Goal: Task Accomplishment & Management: Manage account settings

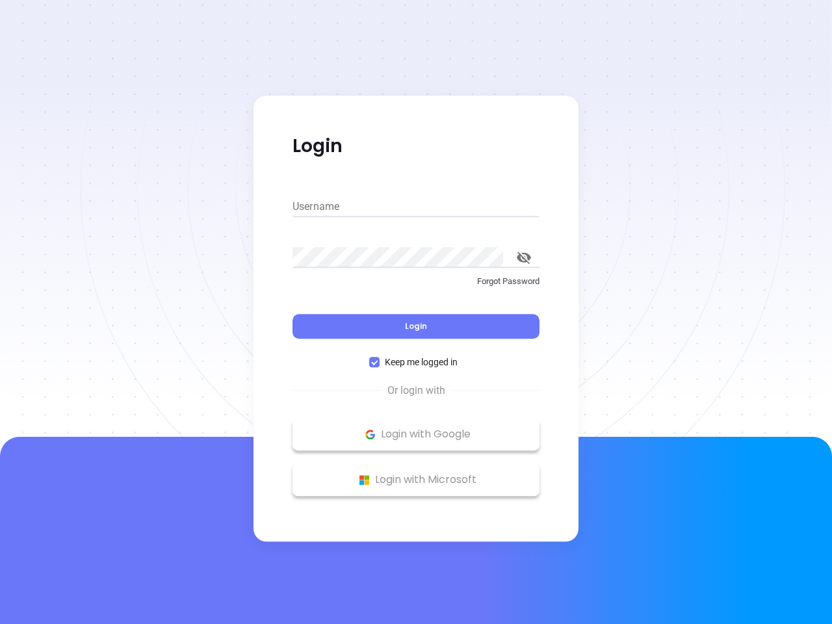
click at [416, 312] on div "Login" at bounding box center [415, 318] width 247 height 40
click at [416, 207] on input "Username" at bounding box center [415, 206] width 247 height 21
click at [524, 257] on icon "toggle password visibility" at bounding box center [523, 257] width 14 height 12
click at [416, 326] on span "Login" at bounding box center [416, 325] width 22 height 11
click at [416, 362] on span "Keep me logged in" at bounding box center [420, 362] width 83 height 14
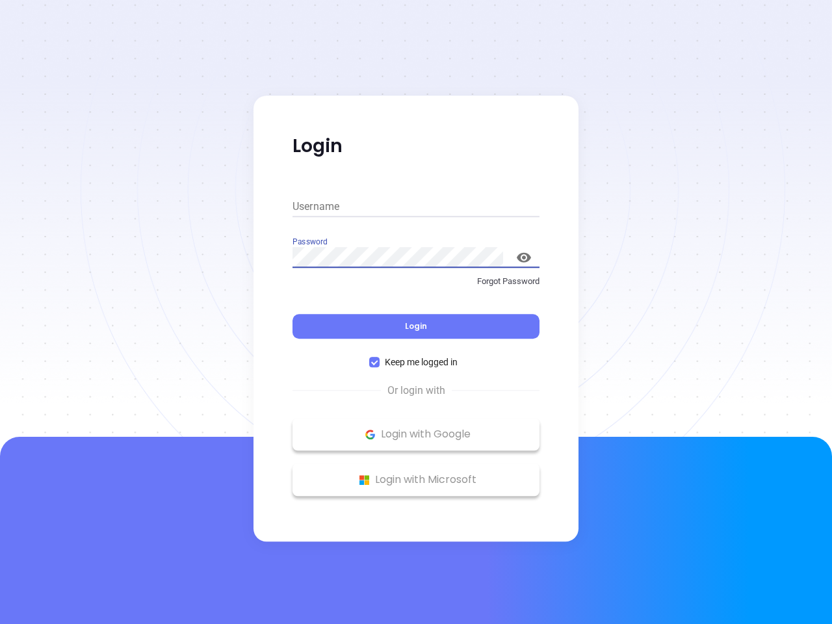
click at [379, 362] on input "Keep me logged in" at bounding box center [374, 362] width 10 height 10
checkbox input "false"
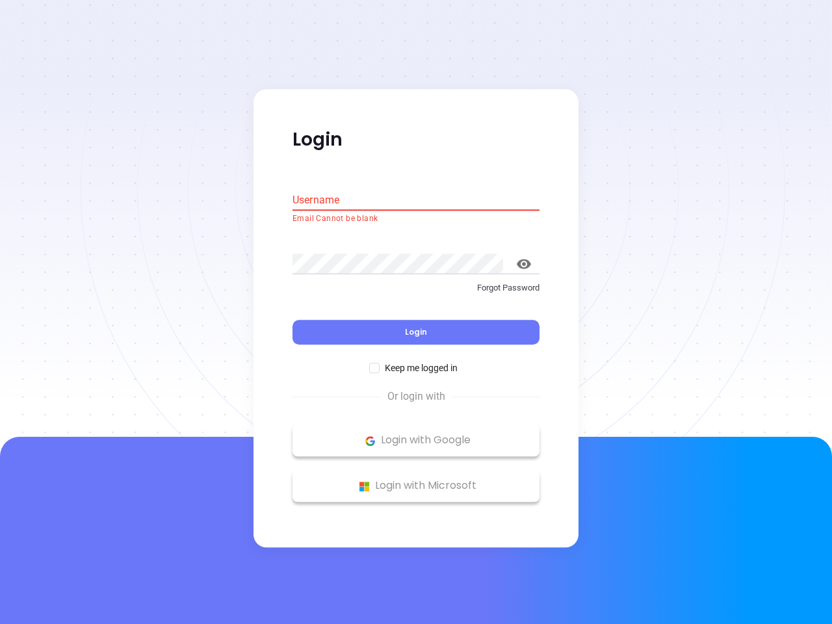
click at [416, 434] on p "Login with Google" at bounding box center [416, 440] width 234 height 19
click at [416, 479] on p "Login with Microsoft" at bounding box center [416, 485] width 234 height 19
